Goal: Navigation & Orientation: Find specific page/section

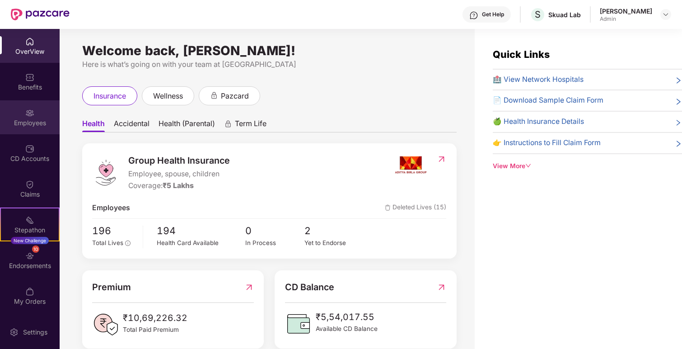
click at [23, 125] on div "Employees" at bounding box center [30, 122] width 60 height 9
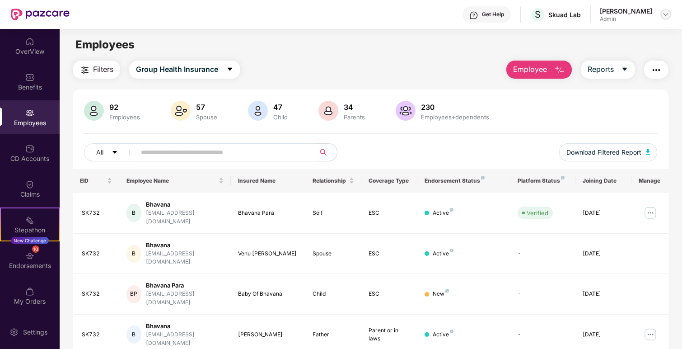
click at [665, 14] on img at bounding box center [665, 14] width 7 height 7
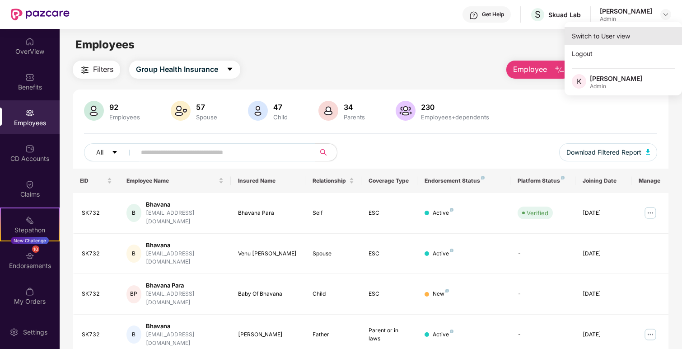
click at [608, 34] on div "Switch to User view" at bounding box center [623, 36] width 117 height 18
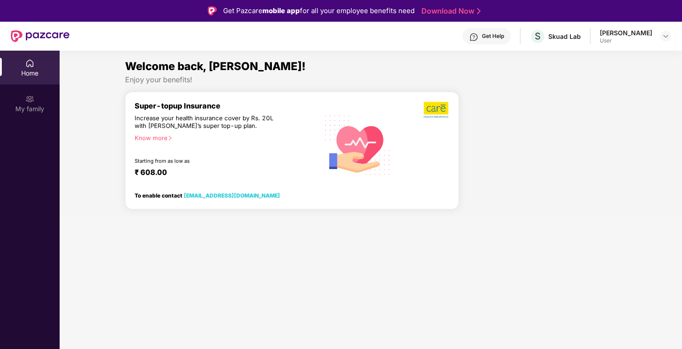
click at [32, 73] on div "Home" at bounding box center [30, 73] width 60 height 9
click at [36, 99] on div "My family" at bounding box center [30, 103] width 60 height 34
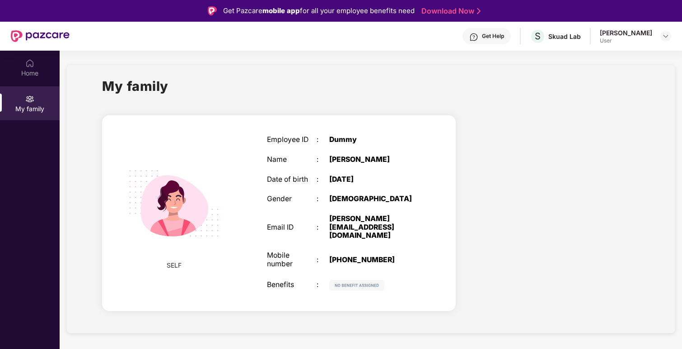
scroll to position [4, 0]
